Goal: Check status: Check status

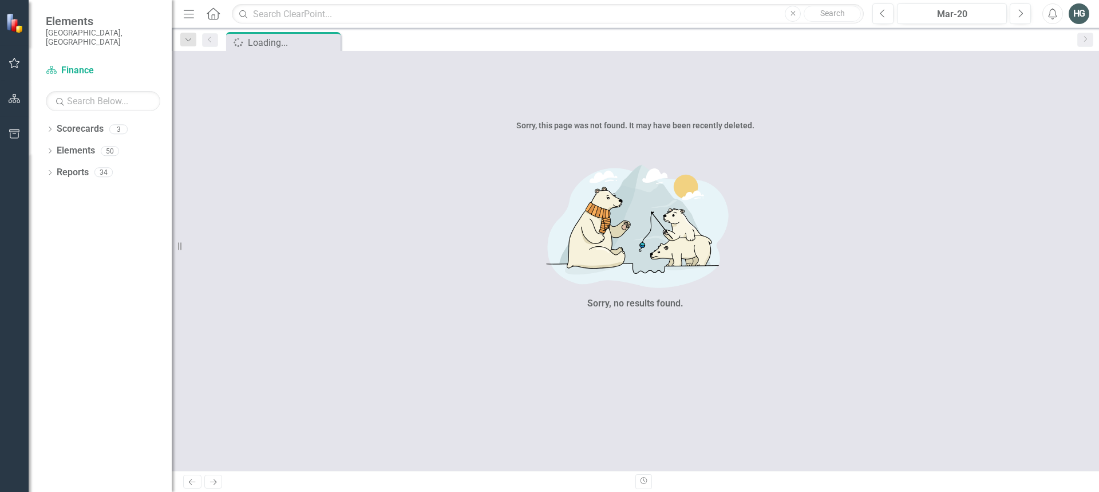
click at [23, 60] on button "button" at bounding box center [15, 64] width 26 height 24
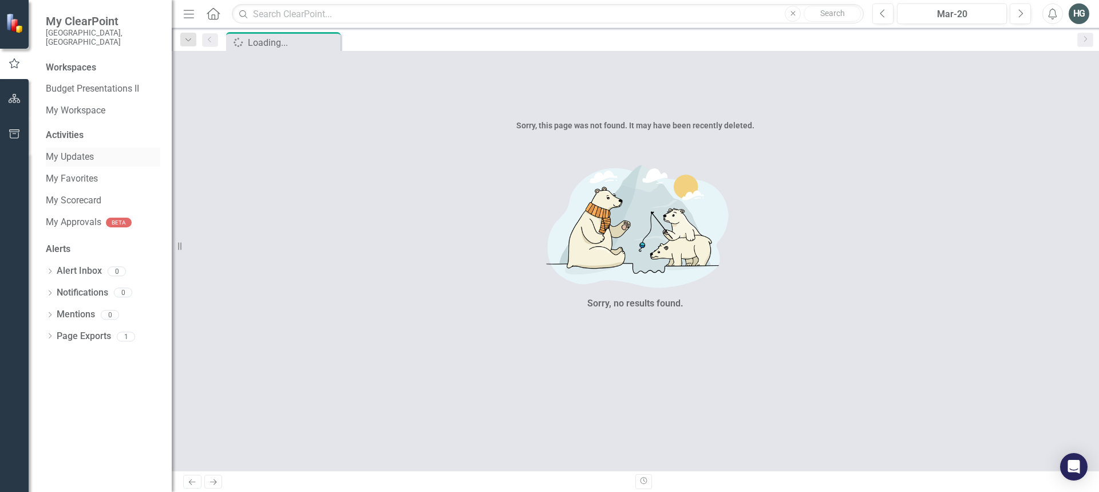
click at [65, 151] on link "My Updates" at bounding box center [103, 157] width 115 height 13
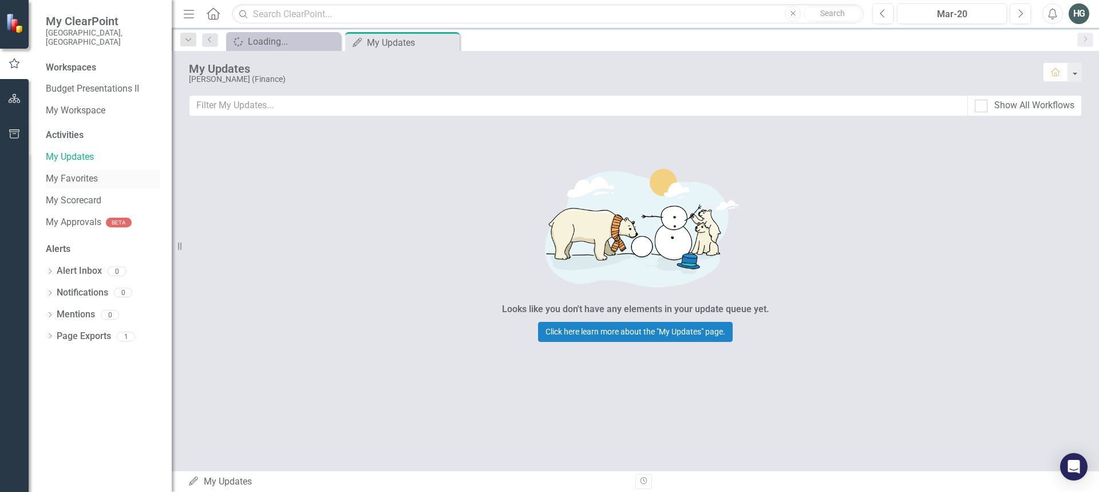
click at [64, 172] on link "My Favorites" at bounding box center [103, 178] width 115 height 13
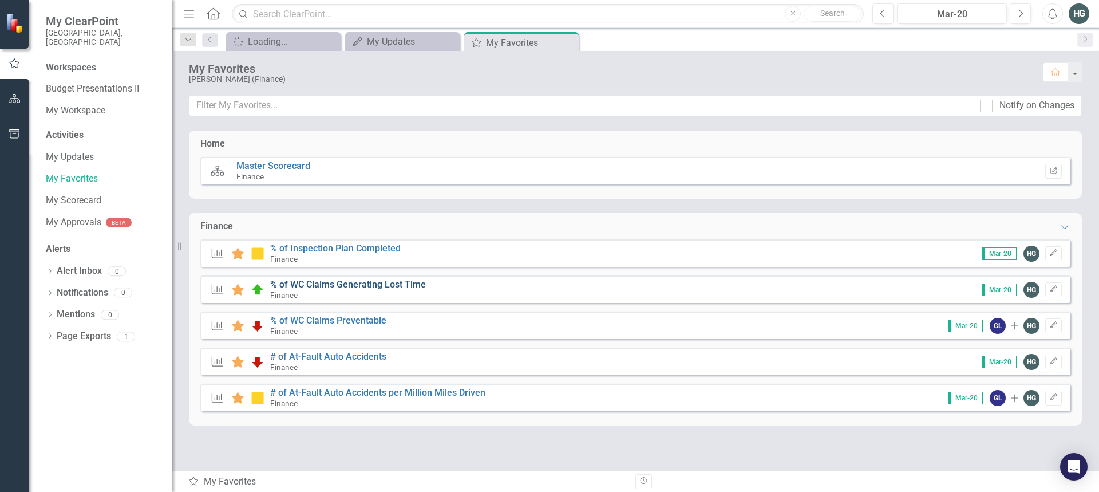
click at [326, 285] on link "% of WC Claims Generating Lost Time" at bounding box center [348, 284] width 156 height 11
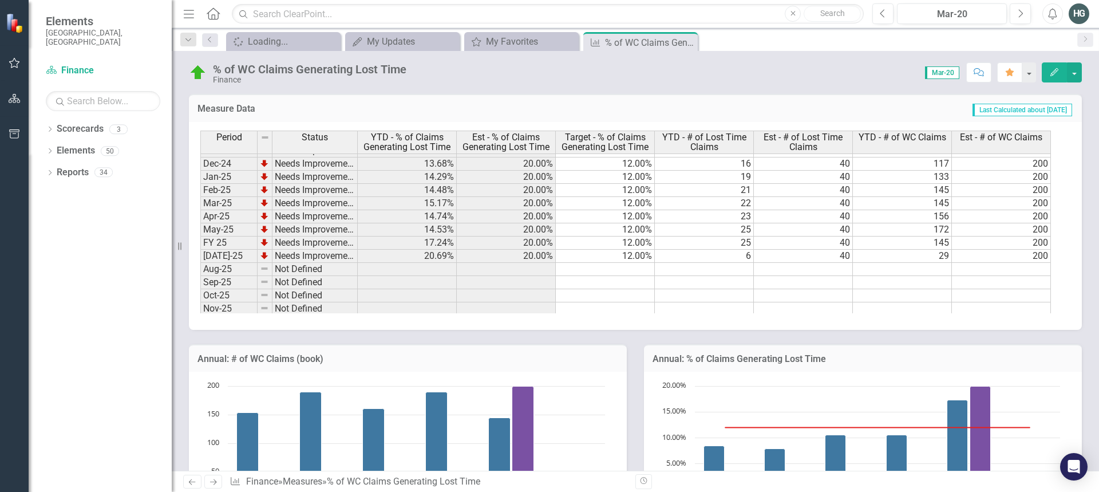
scroll to position [229, 0]
click at [333, 231] on tbody "FY 16 On Target FY 17 On Target FY 18 On Target FY 19 On Target FY 20 On Target…" at bounding box center [278, 135] width 157 height 369
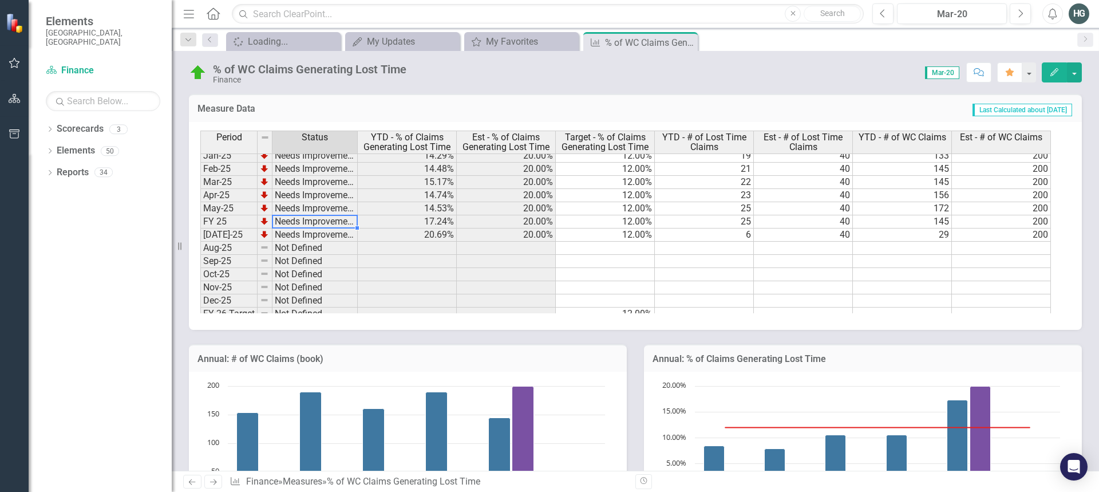
click at [319, 219] on td "Needs Improvement" at bounding box center [315, 221] width 85 height 13
click at [997, 224] on td "200" at bounding box center [1001, 221] width 99 height 13
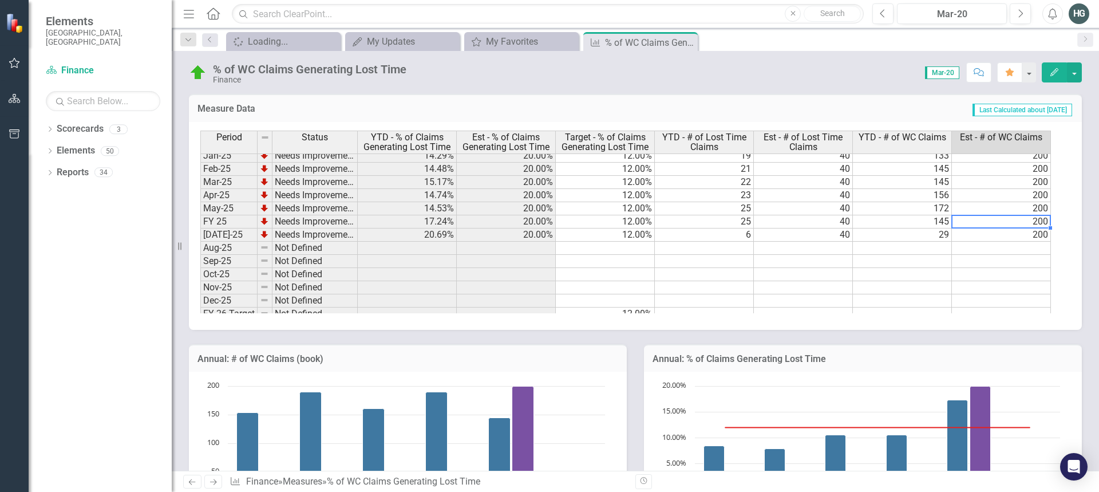
drag, startPoint x: 834, startPoint y: 222, endPoint x: 853, endPoint y: 226, distance: 19.3
click at [834, 221] on td "40" at bounding box center [803, 221] width 99 height 13
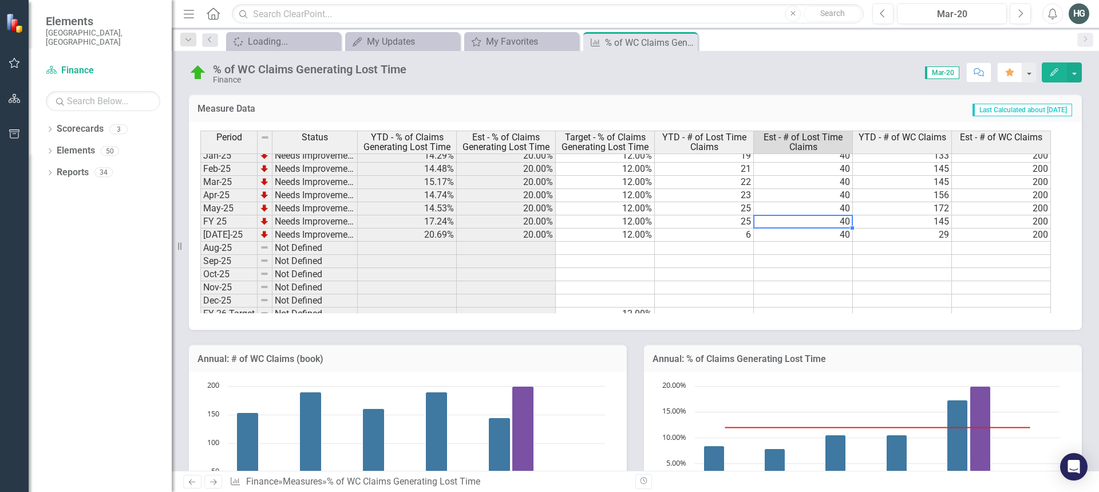
click at [911, 221] on td "145" at bounding box center [902, 221] width 99 height 13
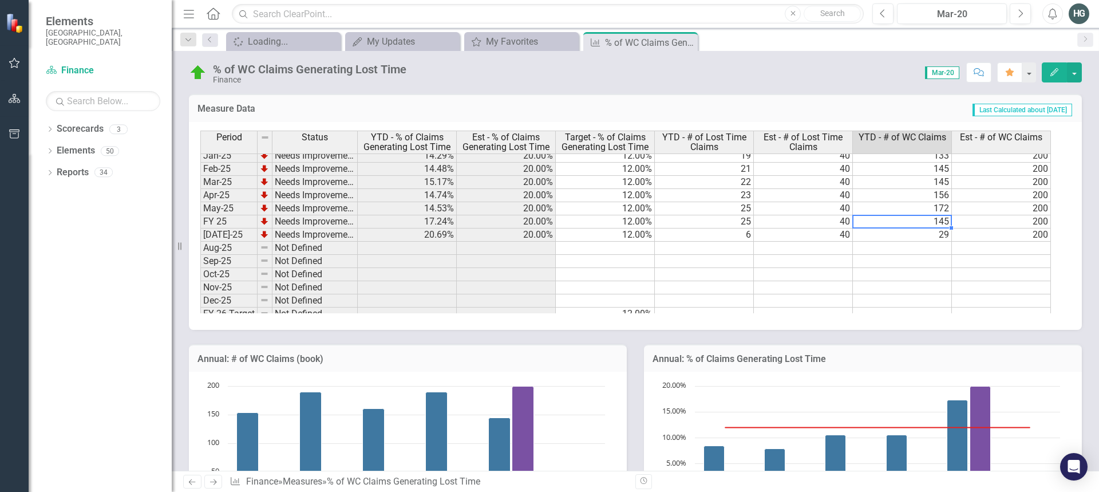
click at [1008, 216] on td "200" at bounding box center [1001, 221] width 99 height 13
